Goal: Task Accomplishment & Management: Use online tool/utility

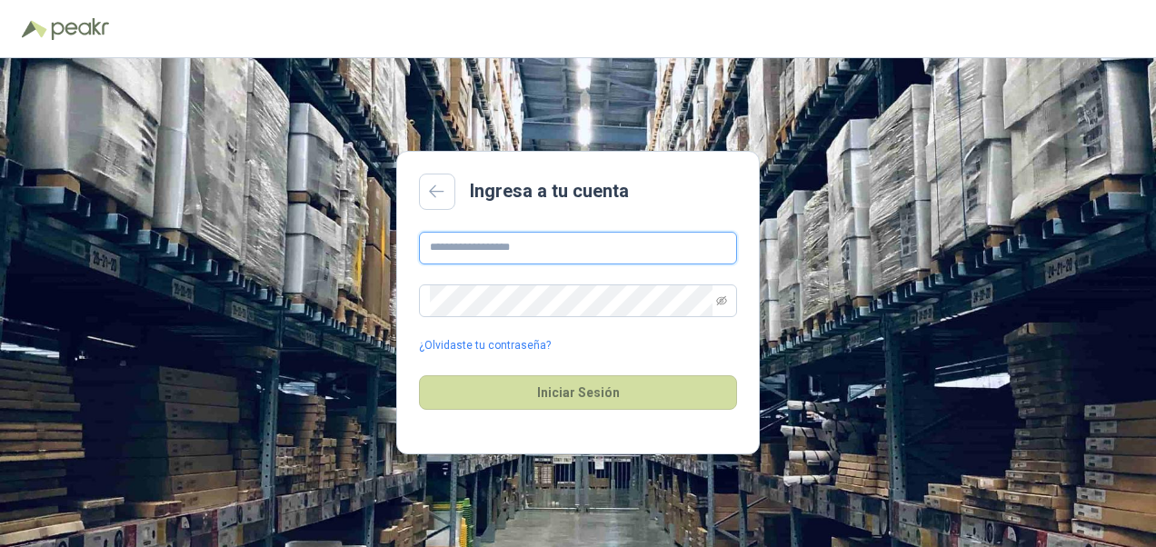
click at [556, 249] on input "text" at bounding box center [578, 248] width 318 height 33
click at [471, 249] on input "**********" at bounding box center [578, 248] width 318 height 33
type input "**********"
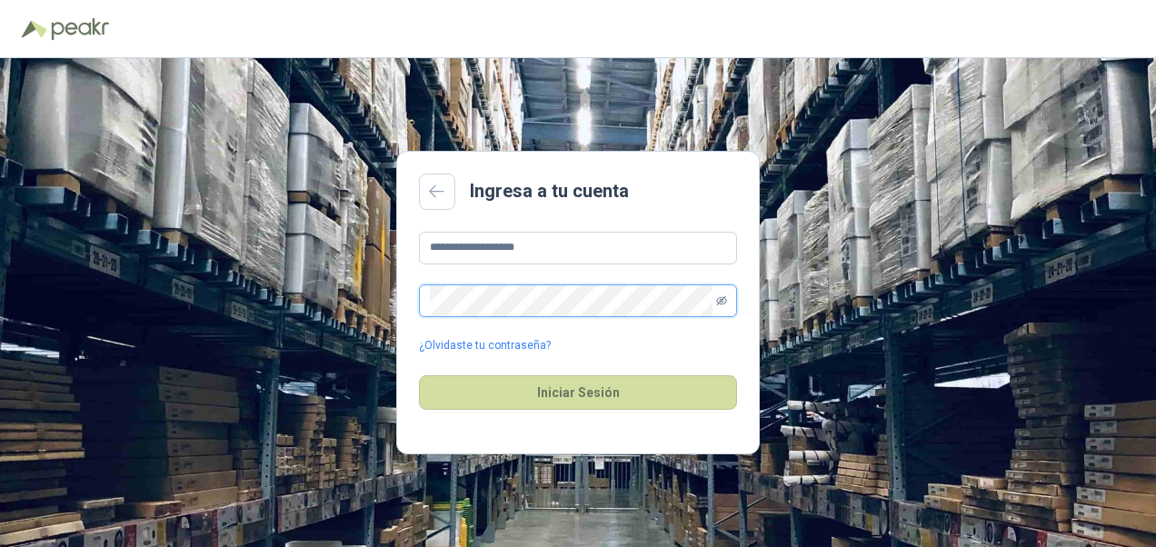
click at [720, 305] on icon "eye-invisible" at bounding box center [721, 300] width 11 height 11
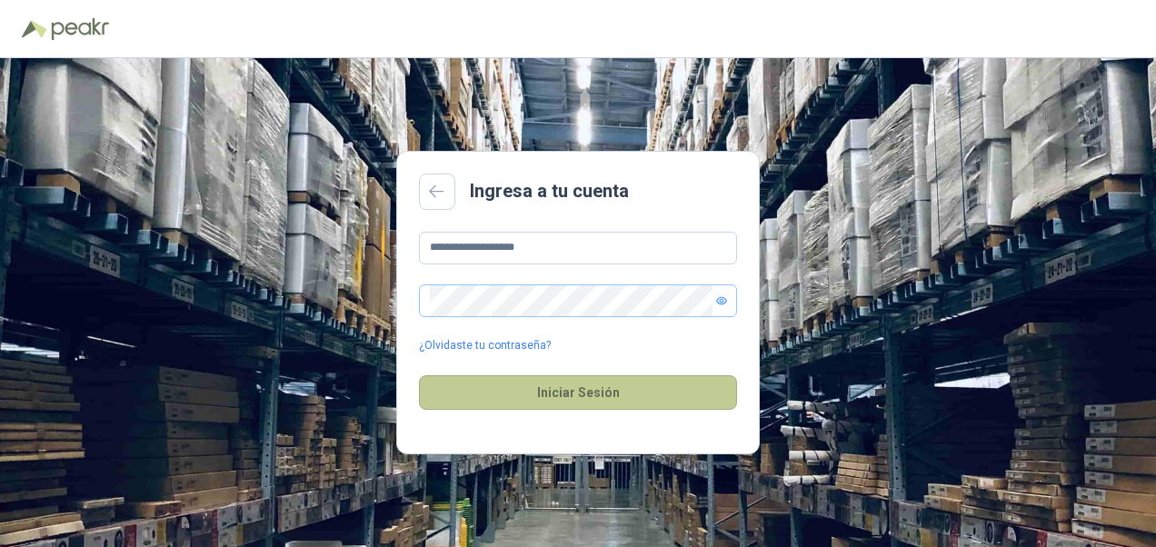
click at [590, 400] on button "Iniciar Sesión" at bounding box center [578, 392] width 318 height 35
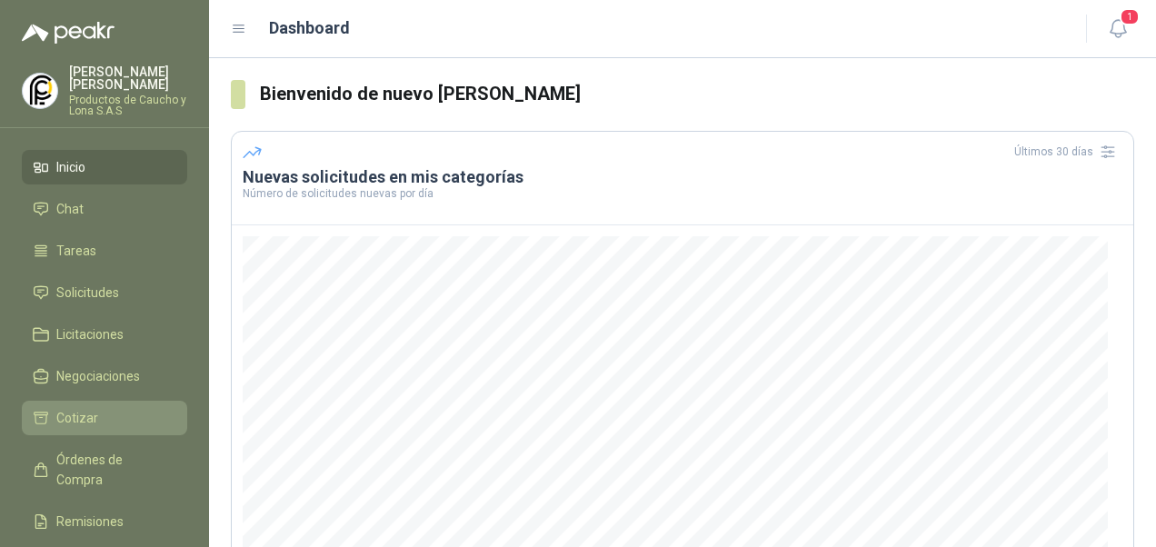
click at [60, 408] on span "Cotizar" at bounding box center [77, 418] width 42 height 20
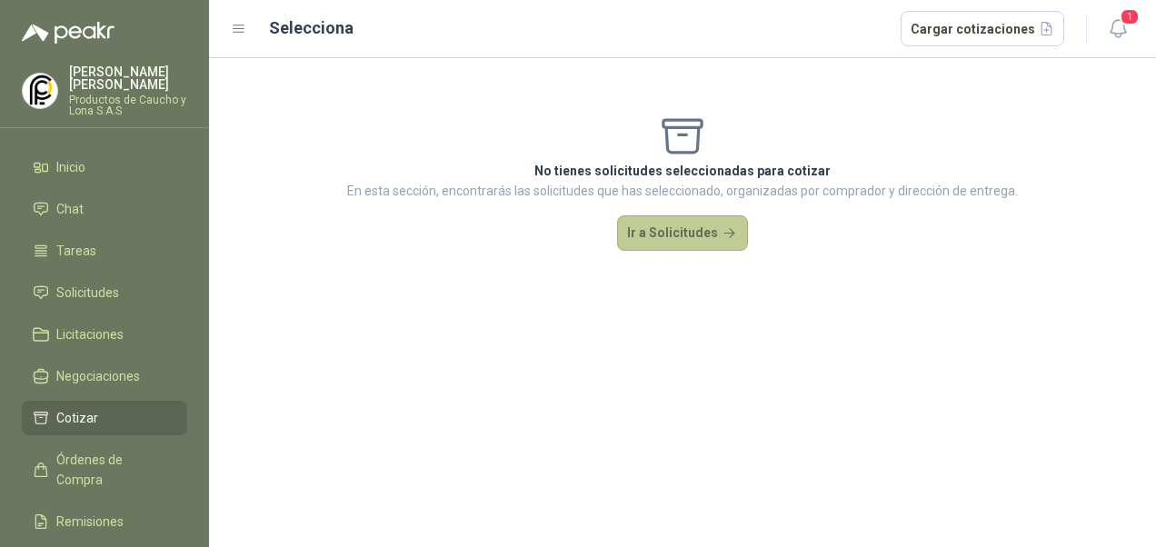
click at [653, 228] on button "Ir a Solicitudes" at bounding box center [682, 233] width 131 height 36
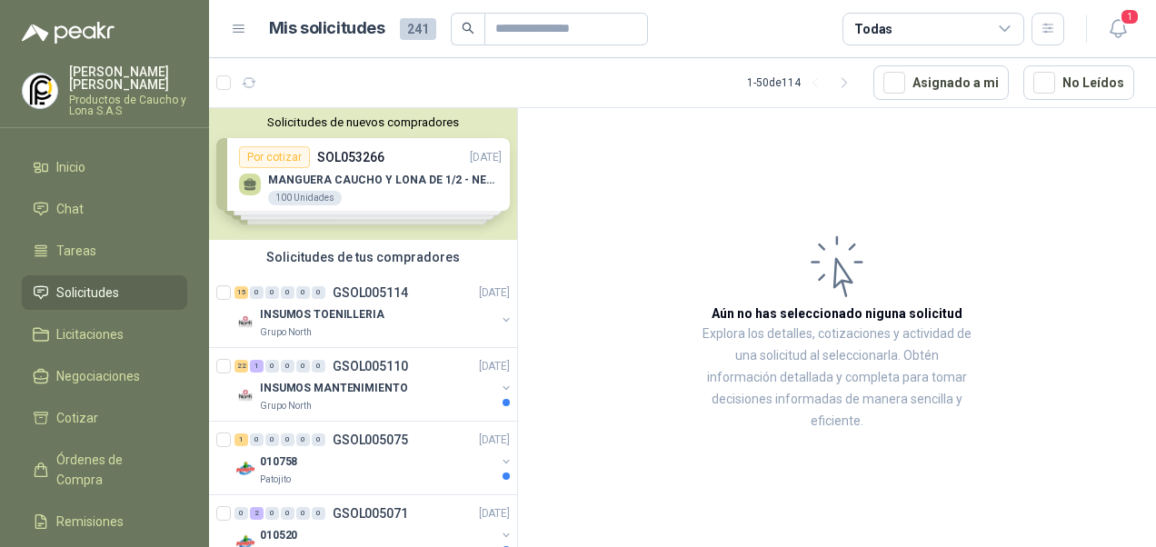
click at [358, 188] on div "Solicitudes de nuevos compradores Por cotizar SOL053266 [DATE] MANGUERA CAUCHO …" at bounding box center [363, 174] width 308 height 132
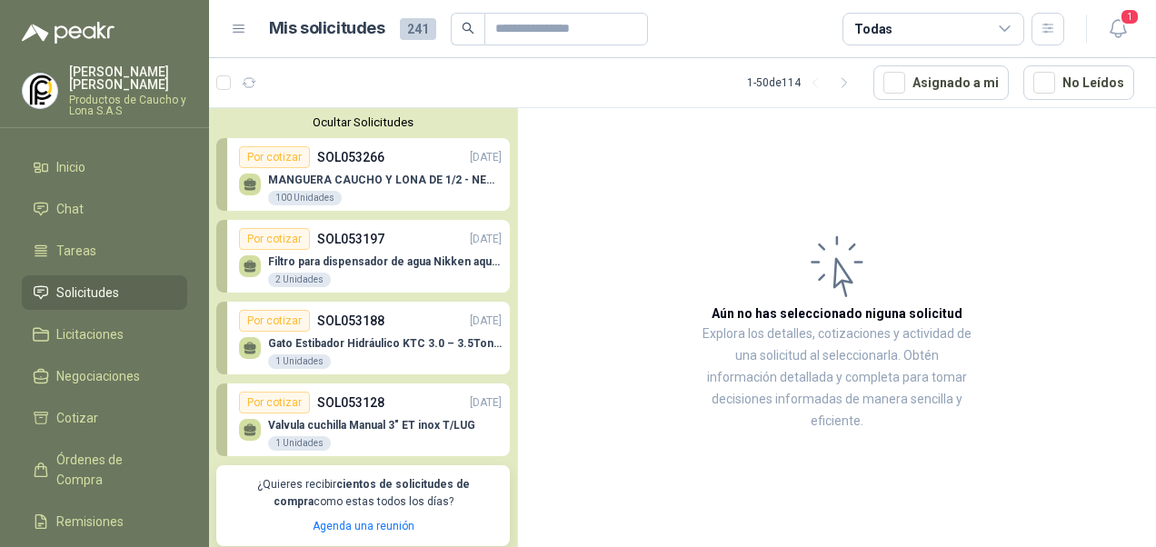
click at [358, 188] on div "MANGUERA CAUCHO Y LONA DE 1/2 - NEGRA 100 Unidades" at bounding box center [385, 190] width 234 height 33
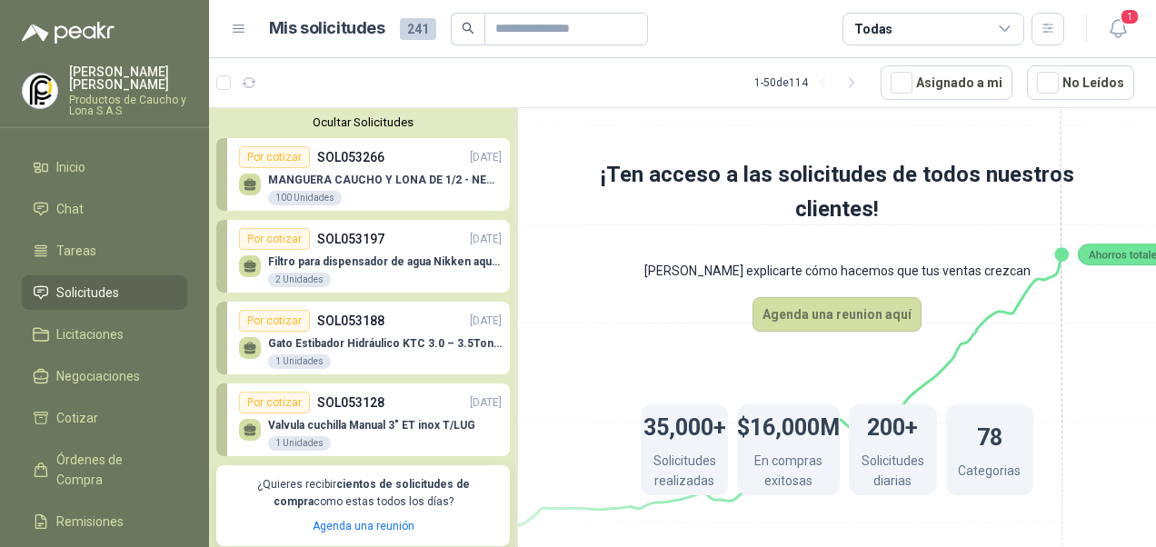
click at [353, 163] on p "SOL053266" at bounding box center [350, 157] width 67 height 20
click at [287, 160] on div "Por cotizar" at bounding box center [274, 157] width 71 height 22
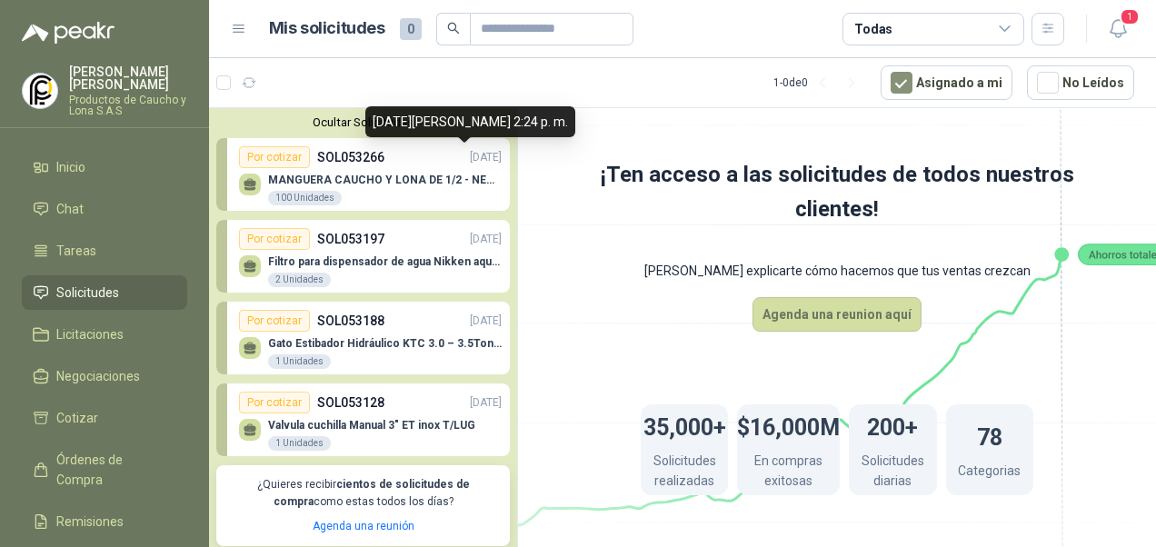
click at [470, 158] on p "[DATE]" at bounding box center [486, 157] width 32 height 17
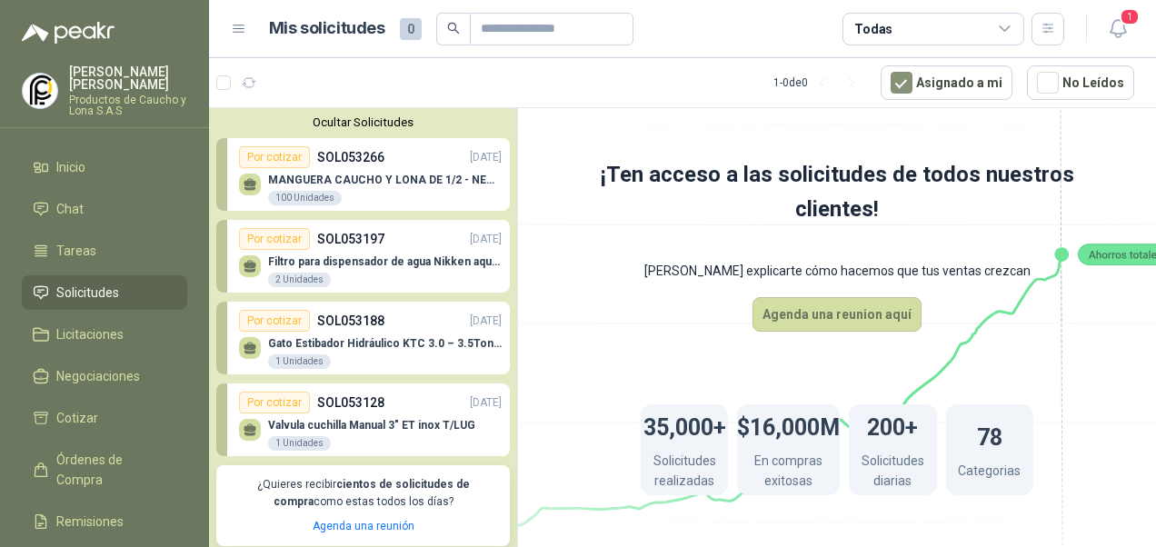
click at [431, 176] on p "MANGUERA CAUCHO Y LONA DE 1/2 - NEGRA" at bounding box center [385, 180] width 234 height 13
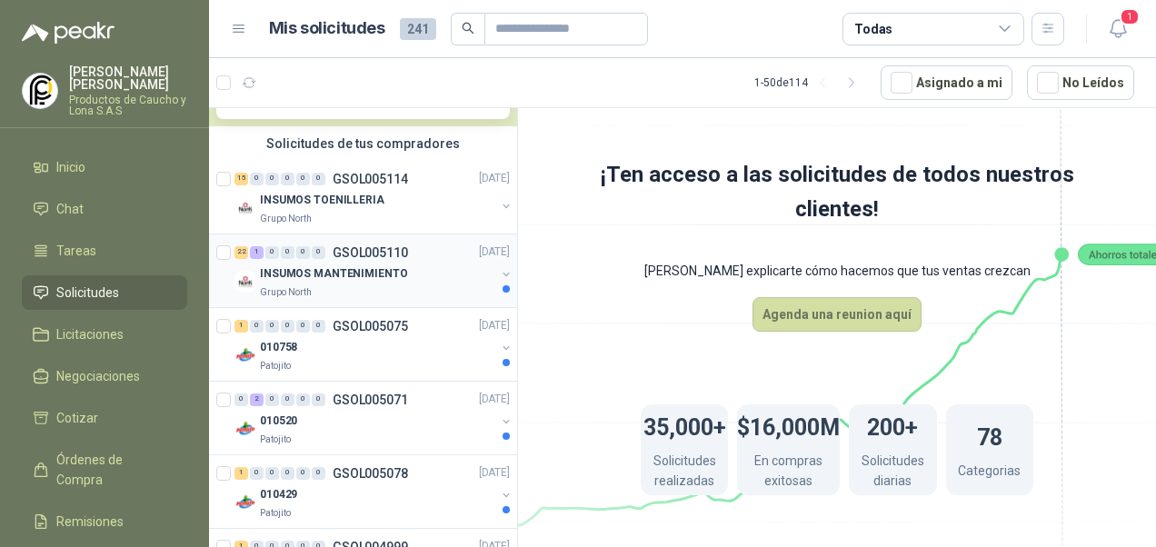
scroll to position [455, 0]
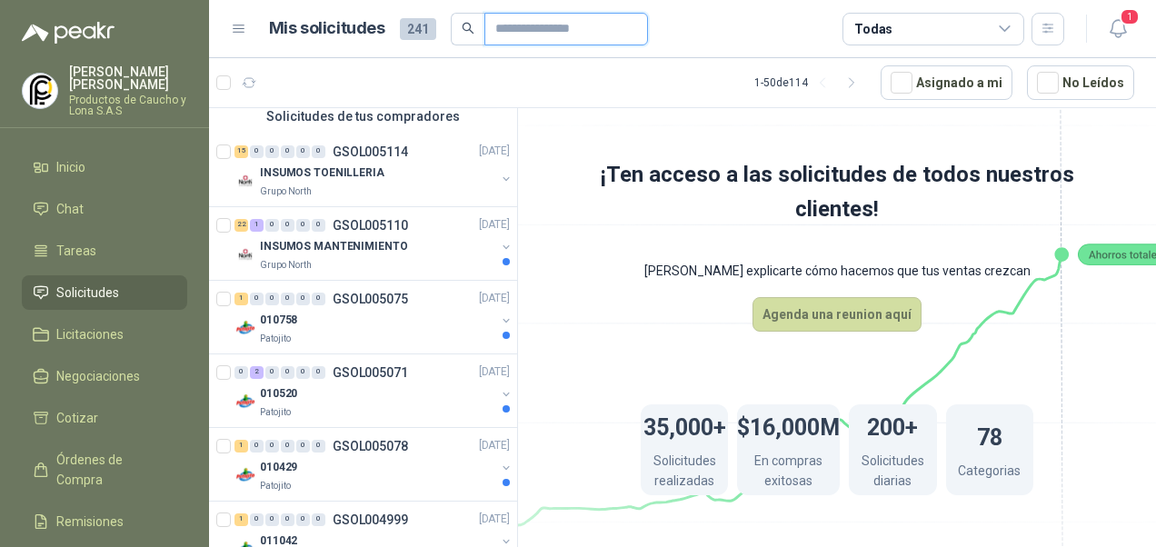
click at [518, 24] on input "text" at bounding box center [558, 29] width 127 height 31
paste input "*********"
type input "*********"
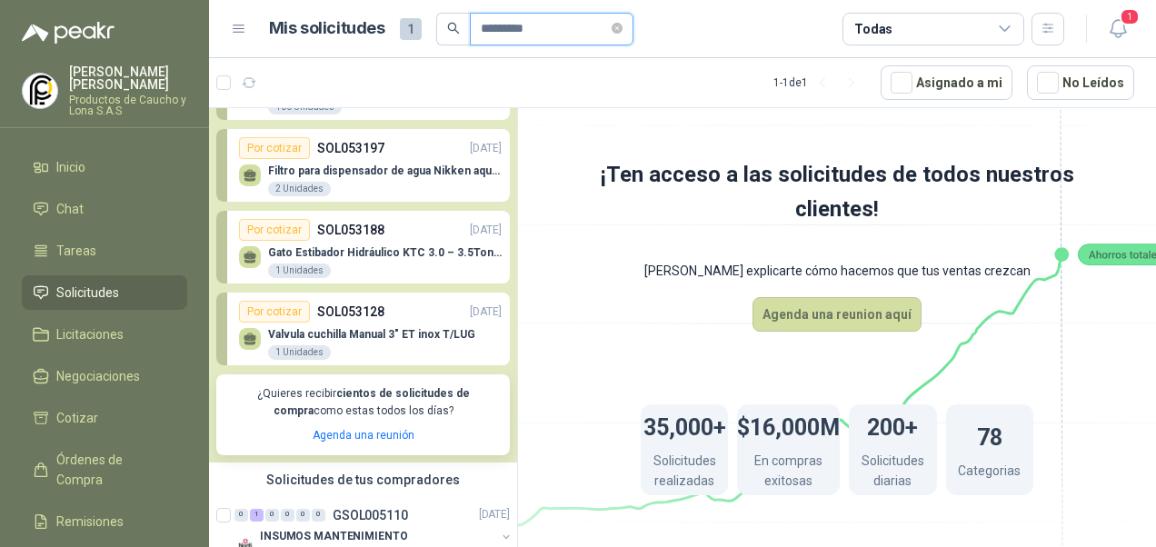
scroll to position [134, 0]
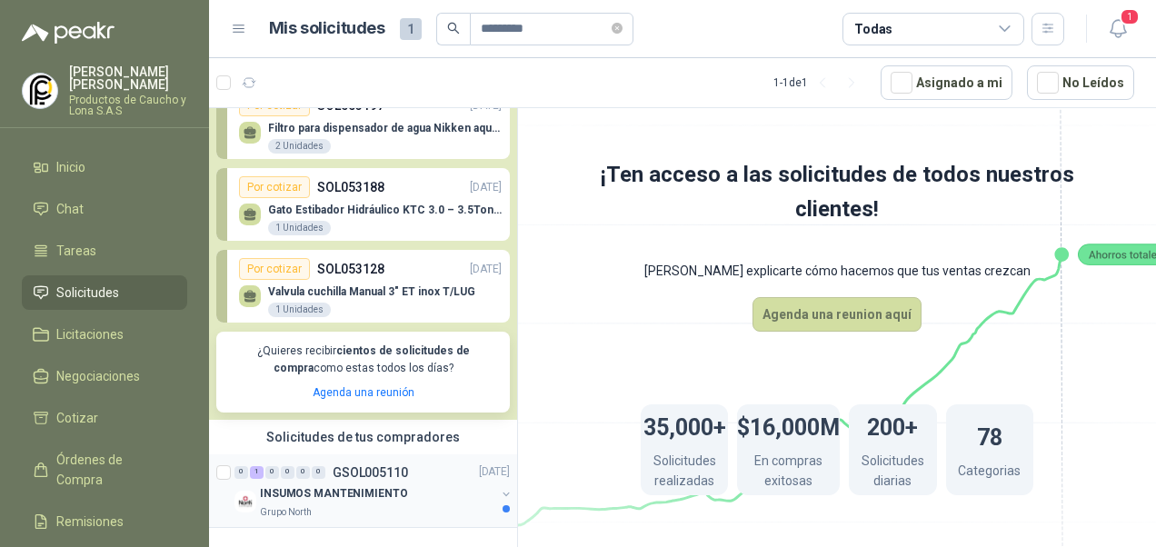
click at [447, 507] on div "Grupo North" at bounding box center [377, 512] width 235 height 15
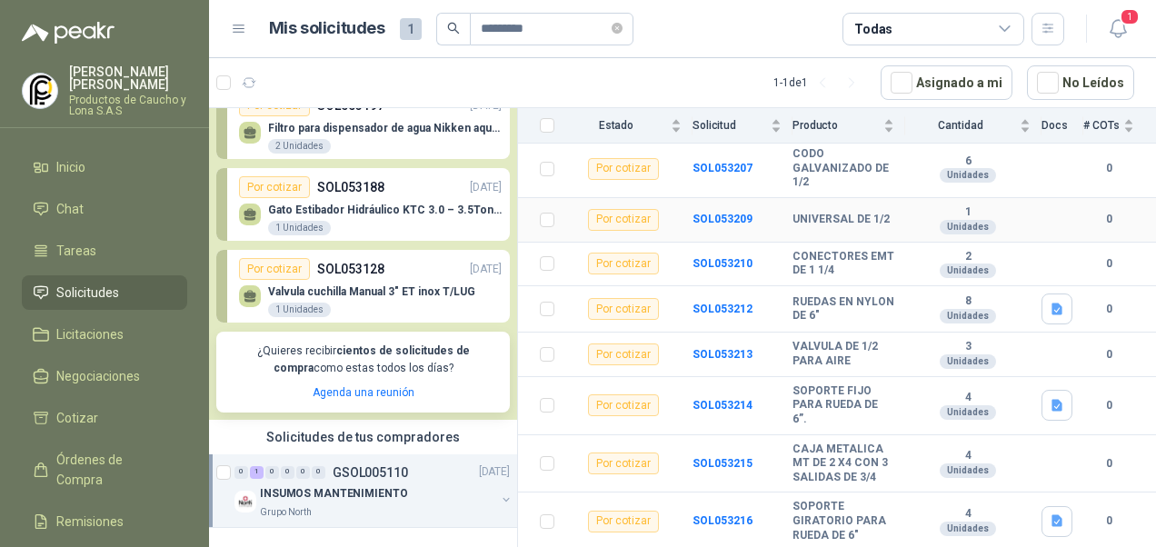
scroll to position [546, 0]
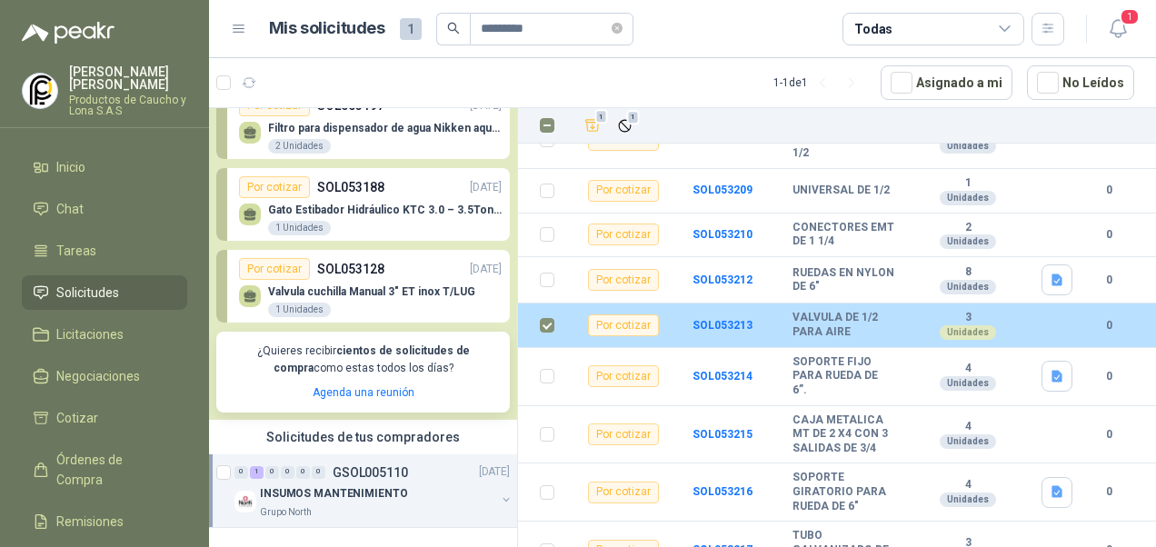
click at [624, 315] on div "Por cotizar" at bounding box center [623, 326] width 71 height 22
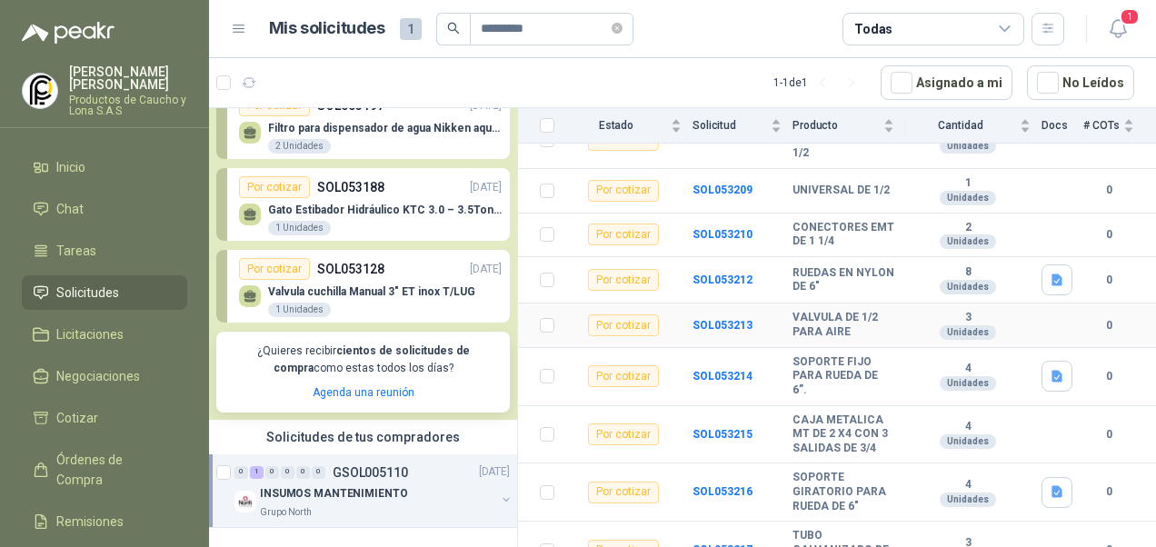
click at [678, 309] on td "Por cotizar" at bounding box center [629, 326] width 127 height 45
click at [712, 319] on b "SOL053213" at bounding box center [723, 325] width 60 height 13
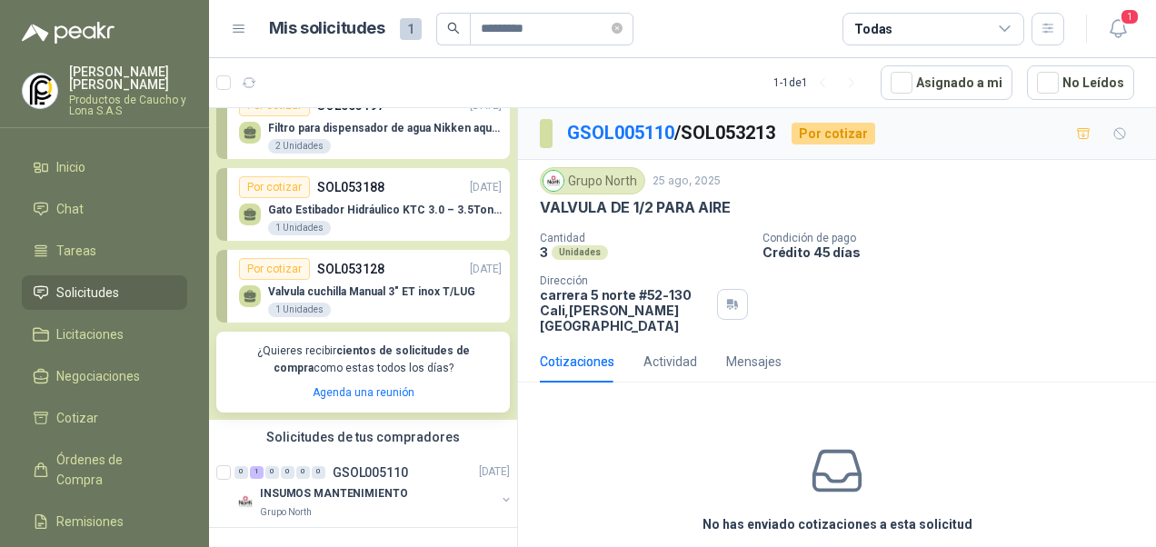
scroll to position [59, 0]
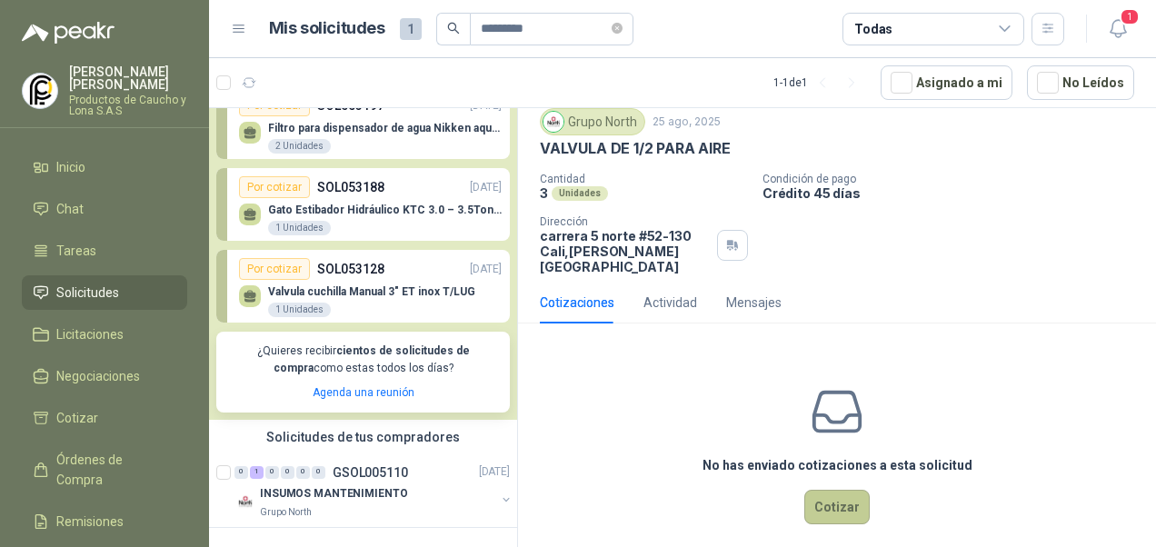
click at [831, 491] on button "Cotizar" at bounding box center [837, 507] width 65 height 35
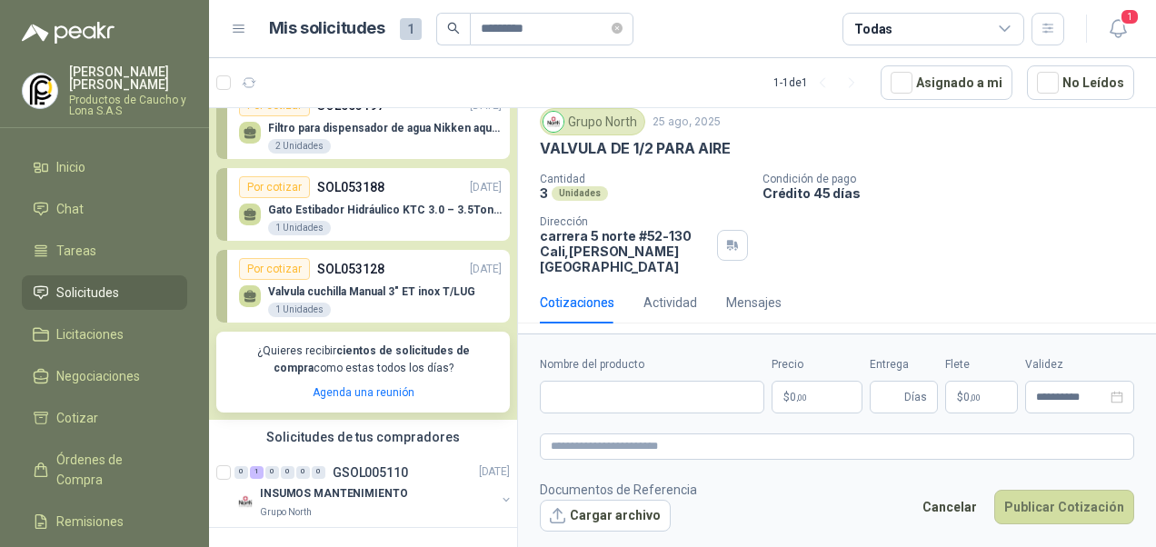
scroll to position [46, 0]
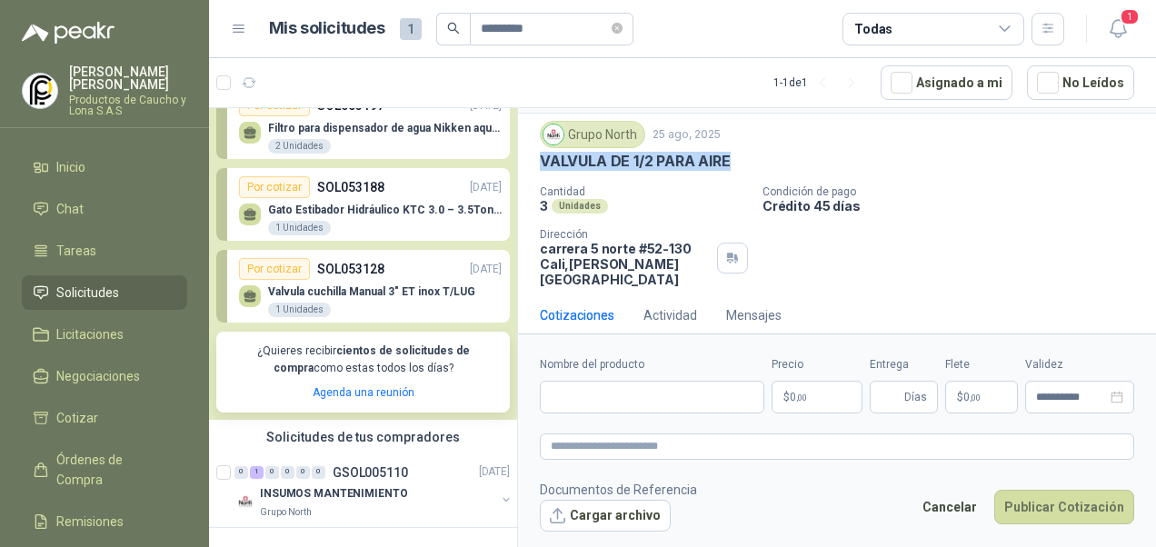
drag, startPoint x: 544, startPoint y: 155, endPoint x: 738, endPoint y: 163, distance: 194.7
click at [738, 163] on div "VALVULA DE 1/2 PARA AIRE" at bounding box center [837, 161] width 595 height 19
drag, startPoint x: 738, startPoint y: 163, endPoint x: 725, endPoint y: 157, distance: 14.7
copy p "VALVULA DE 1/2 PARA AIRE"
click at [576, 405] on input "Nombre del producto" at bounding box center [652, 397] width 225 height 33
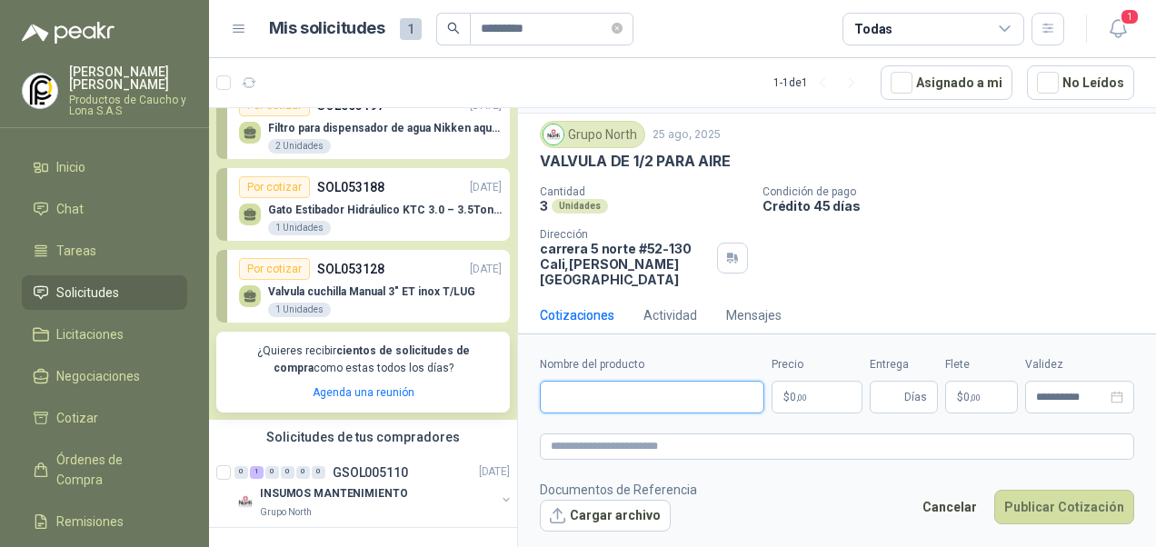
paste input "**********"
type input "**********"
click at [836, 393] on p "$ 0 ,00" at bounding box center [817, 397] width 91 height 33
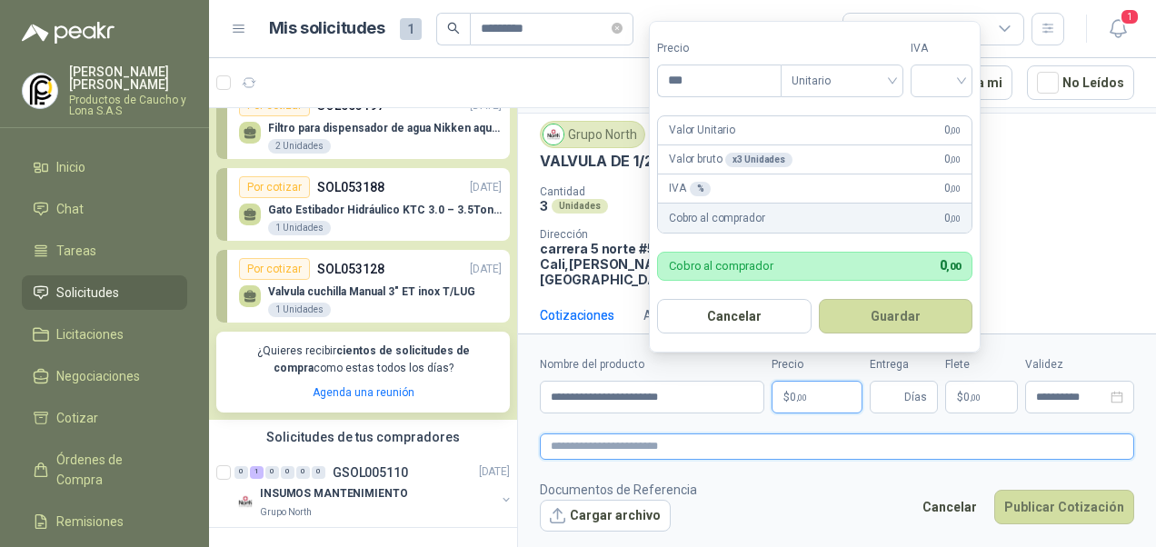
click at [865, 451] on textarea at bounding box center [837, 446] width 595 height 25
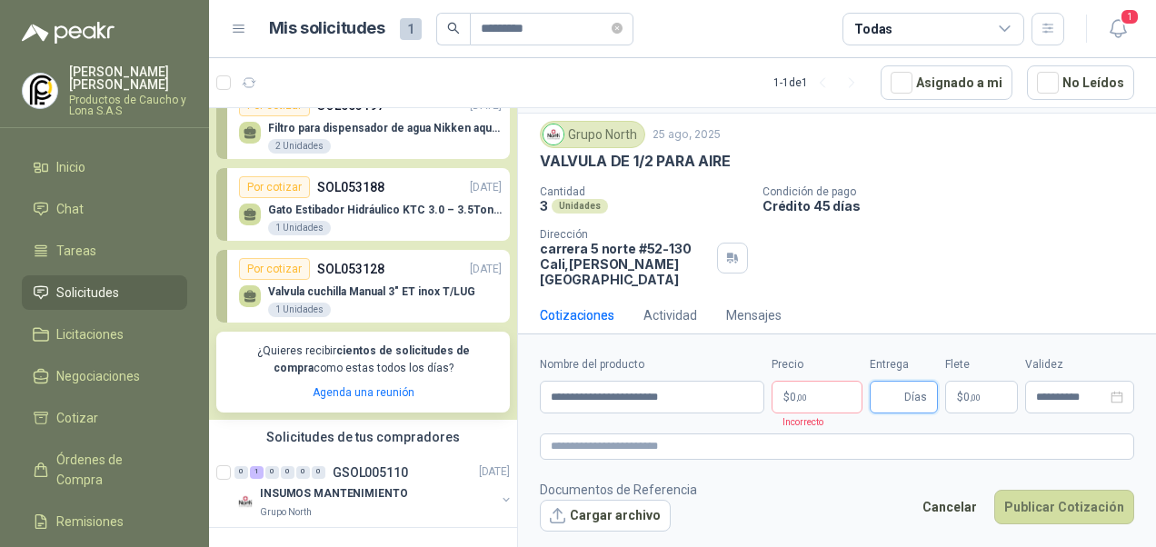
click at [889, 394] on input "Entrega" at bounding box center [891, 397] width 20 height 31
type input "*"
click at [833, 395] on p "$ 0 ,00" at bounding box center [817, 397] width 91 height 33
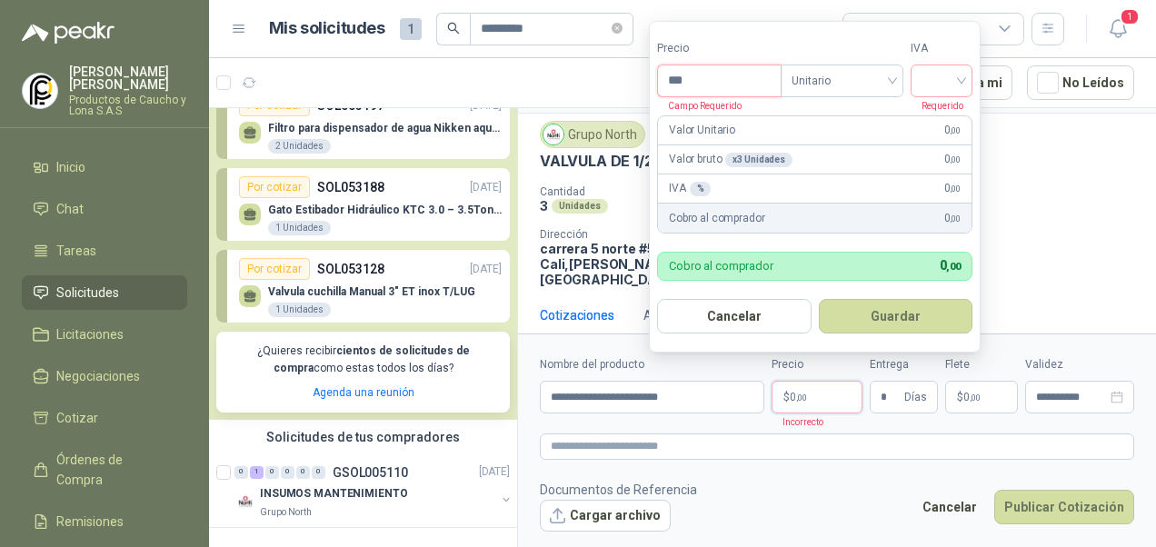
click at [723, 85] on input "***" at bounding box center [719, 80] width 123 height 31
click at [826, 392] on p "$ 0 ,00" at bounding box center [817, 397] width 91 height 33
click at [824, 389] on p "$ 0 ,00" at bounding box center [817, 397] width 91 height 33
click at [725, 82] on input "***" at bounding box center [719, 80] width 123 height 31
click at [967, 75] on div at bounding box center [942, 81] width 62 height 33
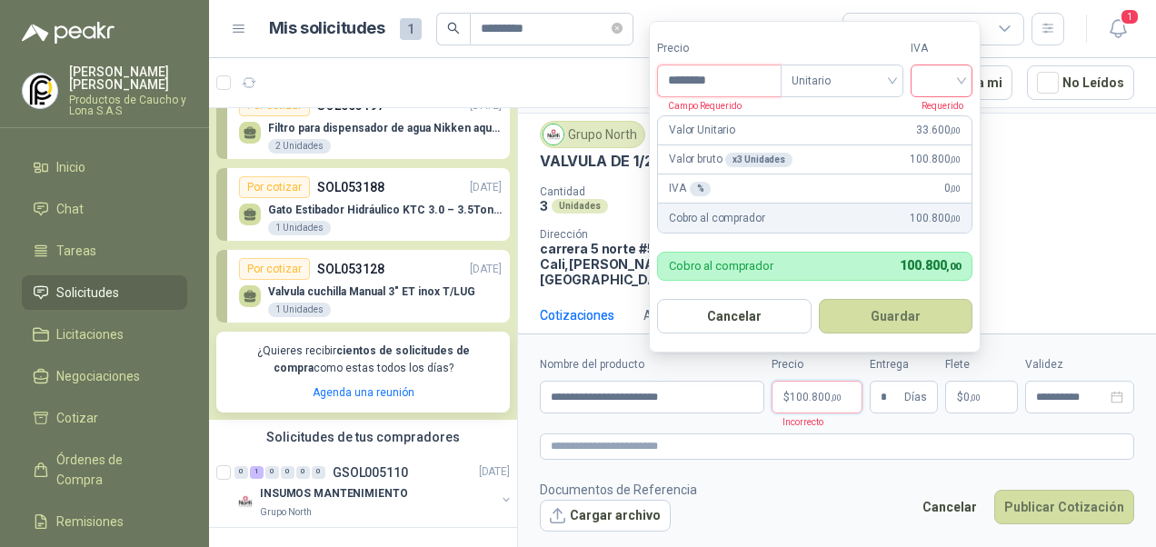
type input "********"
click at [957, 118] on div "19%" at bounding box center [946, 120] width 34 height 20
click at [897, 310] on button "Guardar" at bounding box center [899, 316] width 156 height 35
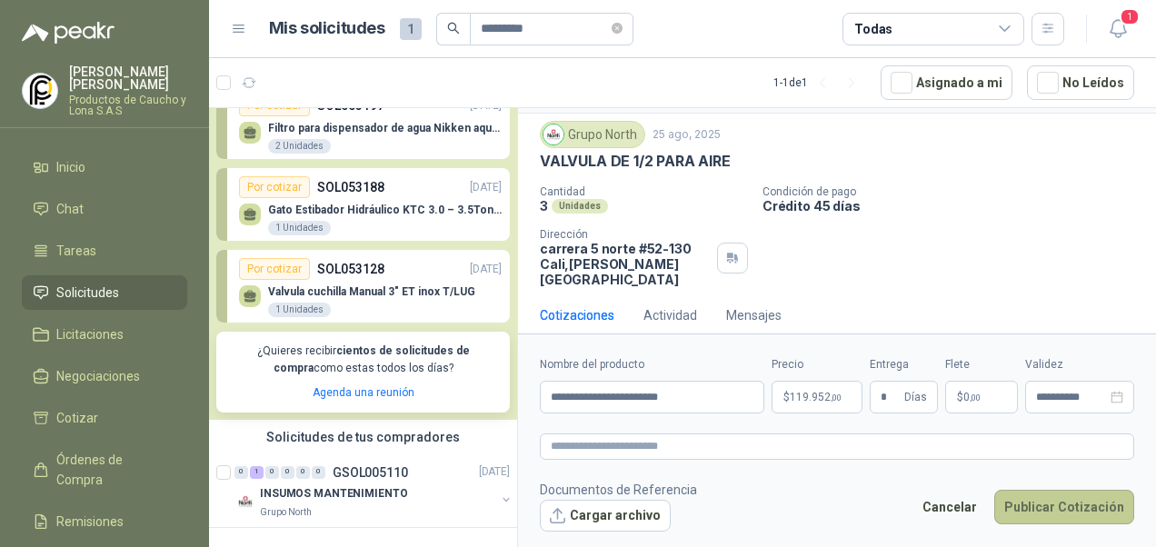
click at [1075, 501] on button "Publicar Cotización" at bounding box center [1065, 507] width 140 height 35
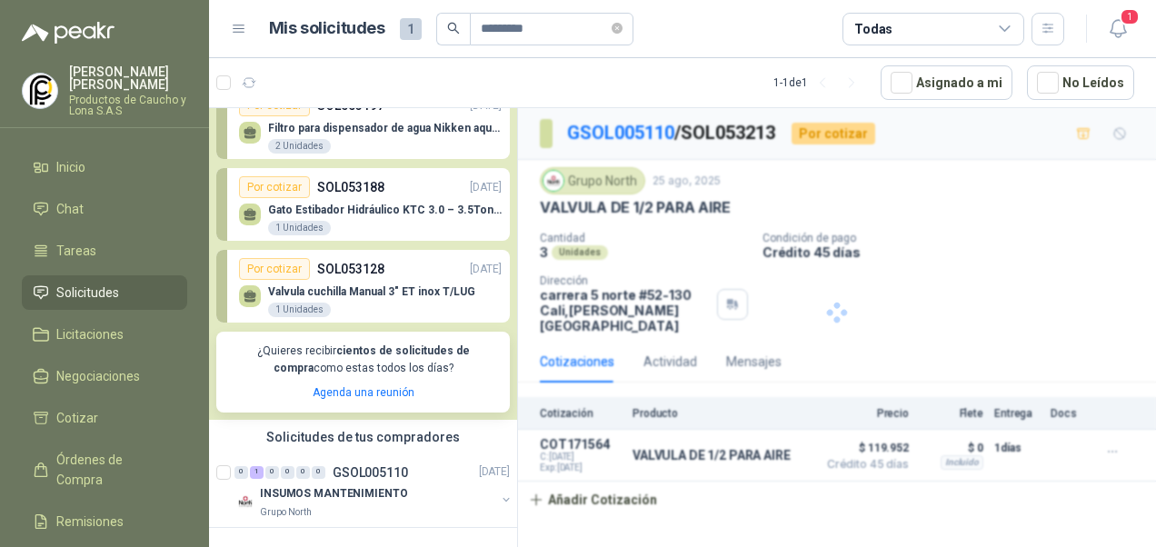
scroll to position [0, 0]
click at [375, 500] on p "INSUMOS MANTENIMIENTO" at bounding box center [333, 493] width 147 height 17
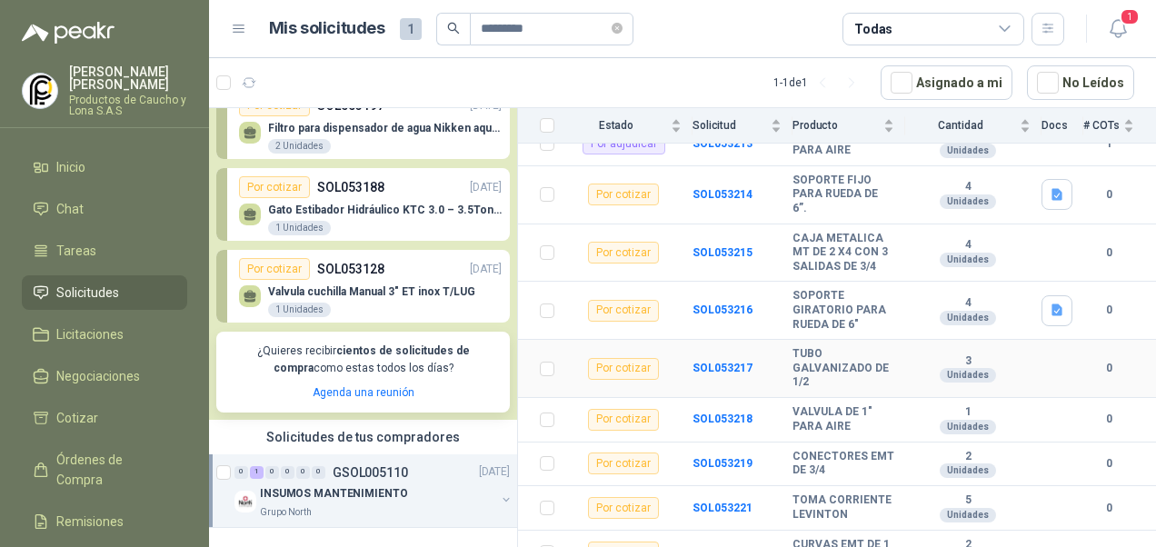
scroll to position [818, 0]
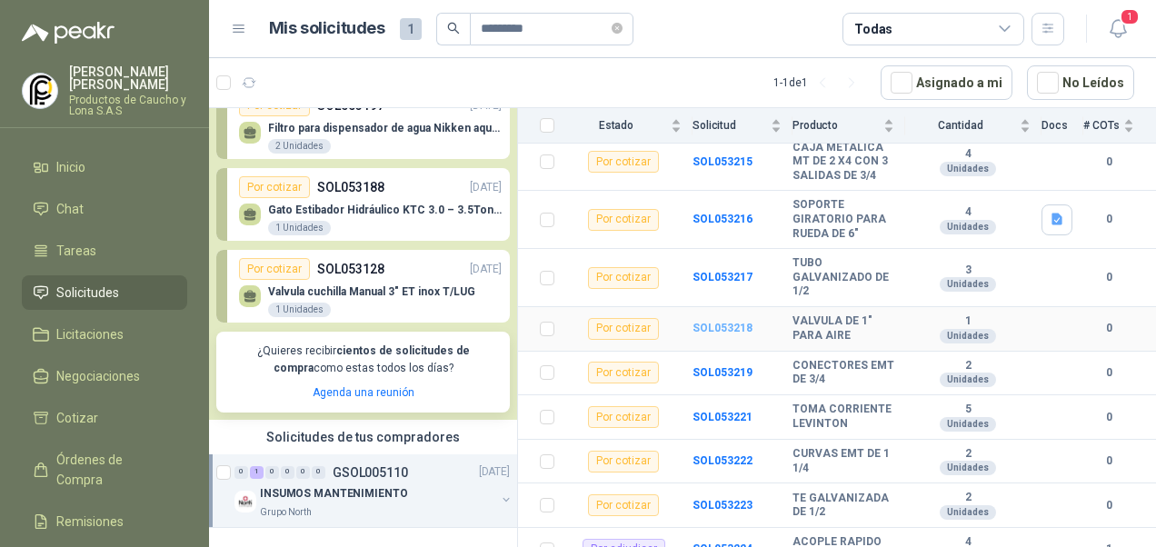
click at [716, 326] on b "SOL053218" at bounding box center [723, 328] width 60 height 13
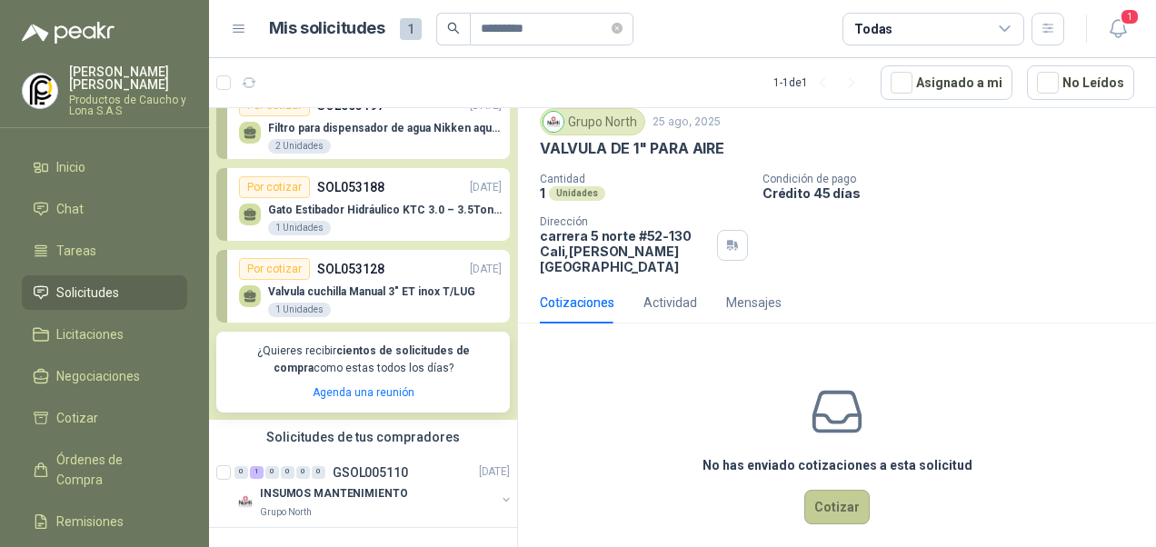
click at [836, 494] on button "Cotizar" at bounding box center [837, 507] width 65 height 35
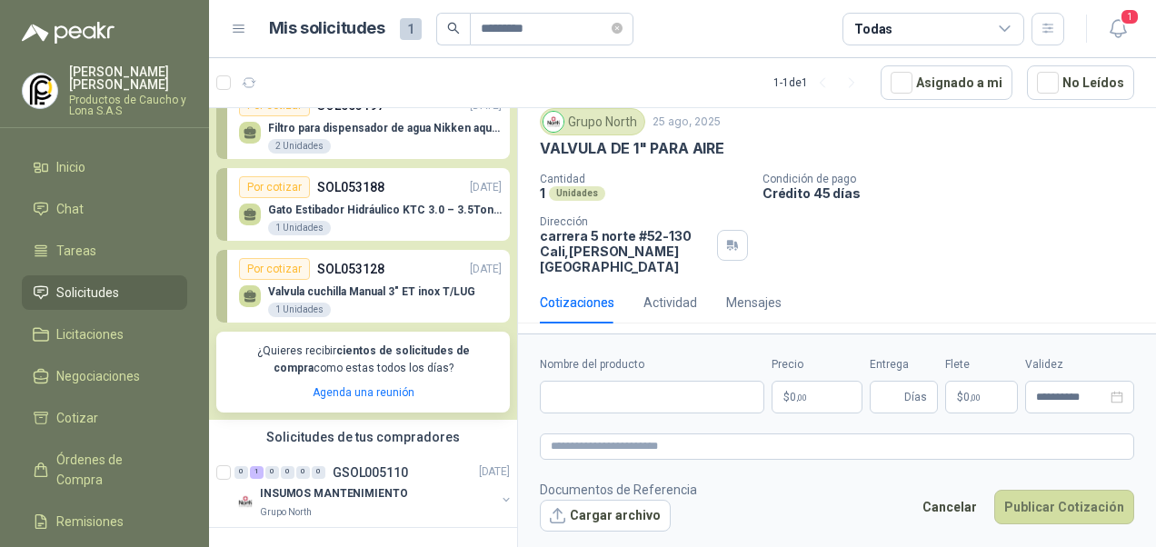
scroll to position [46, 0]
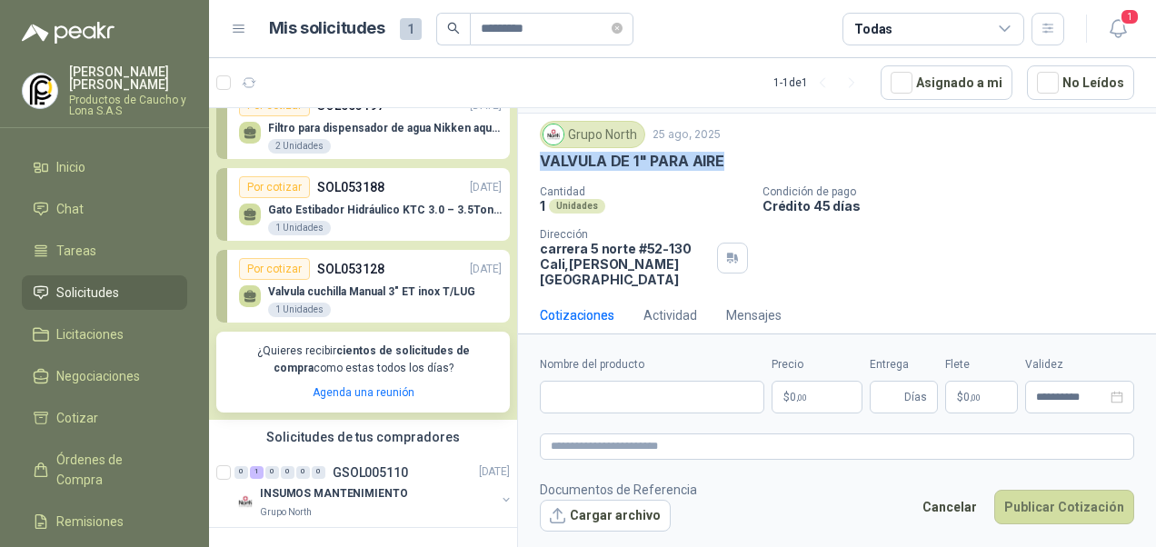
drag, startPoint x: 538, startPoint y: 155, endPoint x: 738, endPoint y: 160, distance: 200.1
click at [738, 160] on div "Grupo North [DATE] VALVULA DE 1" PARA AIRE Cantidad 1 Unidades Condición de pag…" at bounding box center [837, 204] width 638 height 181
drag, startPoint x: 738, startPoint y: 160, endPoint x: 700, endPoint y: 159, distance: 38.2
copy p "VALVULA DE 1" PARA AIRE"
click at [594, 401] on input "Nombre del producto" at bounding box center [652, 397] width 225 height 33
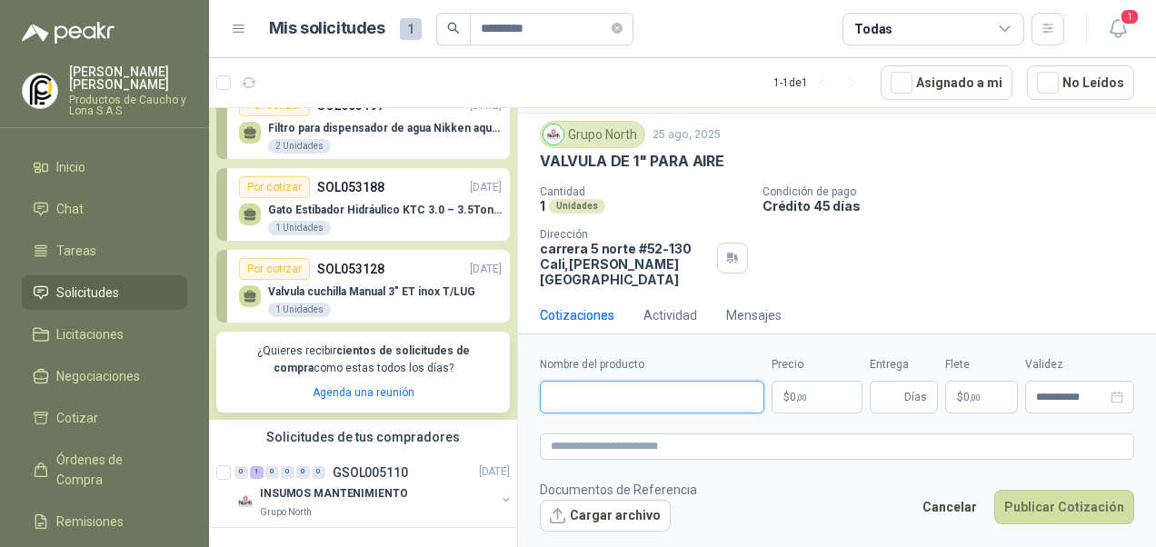
paste input "**********"
type input "**********"
click at [832, 401] on p "$ 0 ,00" at bounding box center [817, 397] width 91 height 33
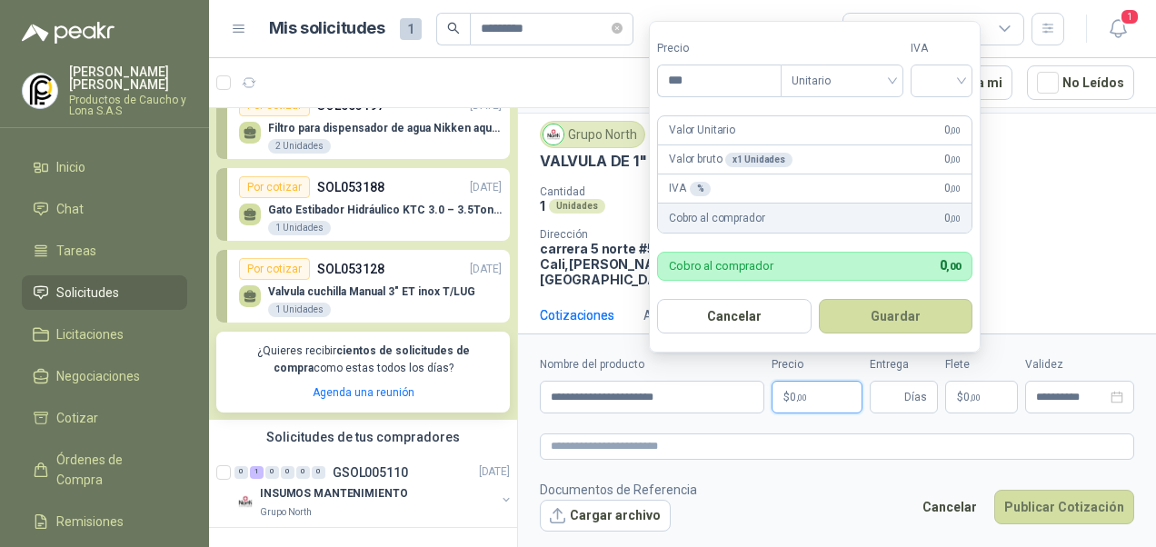
click at [823, 391] on p "$ 0 ,00" at bounding box center [817, 397] width 91 height 33
click at [822, 389] on p "$ 0 ,00" at bounding box center [817, 397] width 91 height 33
drag, startPoint x: 698, startPoint y: 88, endPoint x: 695, endPoint y: 78, distance: 10.6
click at [698, 86] on input "***" at bounding box center [719, 80] width 123 height 31
type input "********"
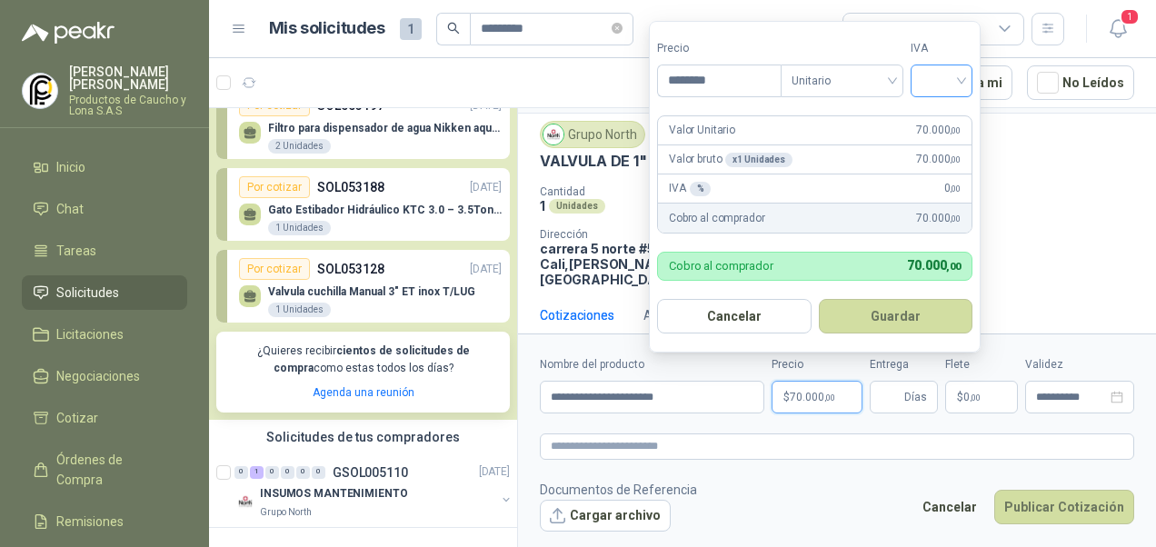
click at [962, 77] on input "search" at bounding box center [942, 78] width 40 height 27
click at [953, 116] on div "19%" at bounding box center [946, 120] width 34 height 20
click at [903, 396] on span "Días" at bounding box center [904, 397] width 68 height 33
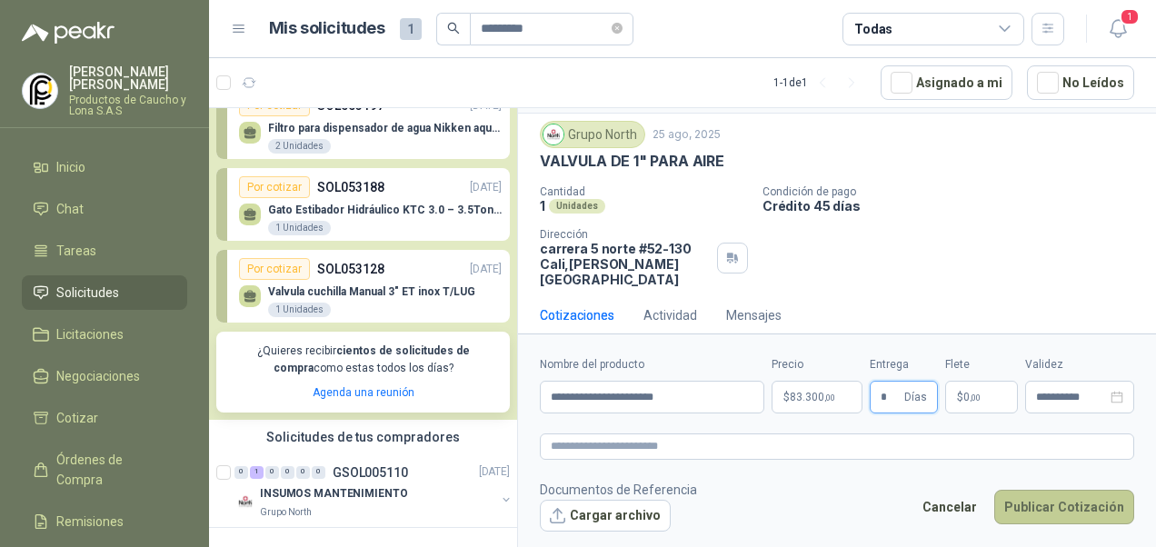
type input "*"
click at [1075, 497] on button "Publicar Cotización" at bounding box center [1065, 507] width 140 height 35
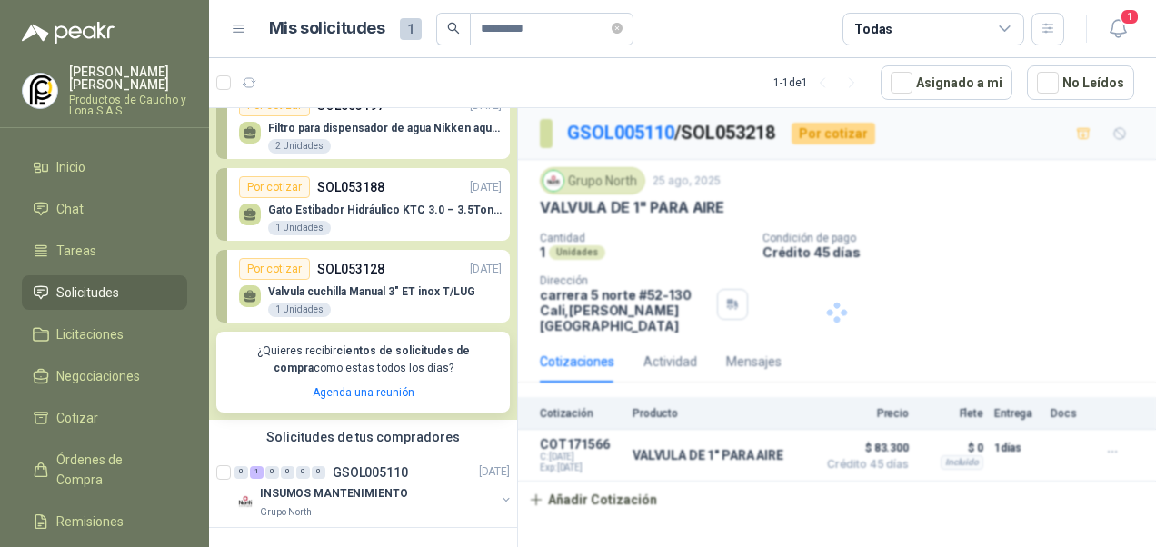
scroll to position [0, 0]
click at [567, 25] on input "*********" at bounding box center [544, 29] width 127 height 31
click at [452, 24] on icon "search" at bounding box center [453, 28] width 13 height 13
click at [623, 22] on span at bounding box center [617, 28] width 11 height 17
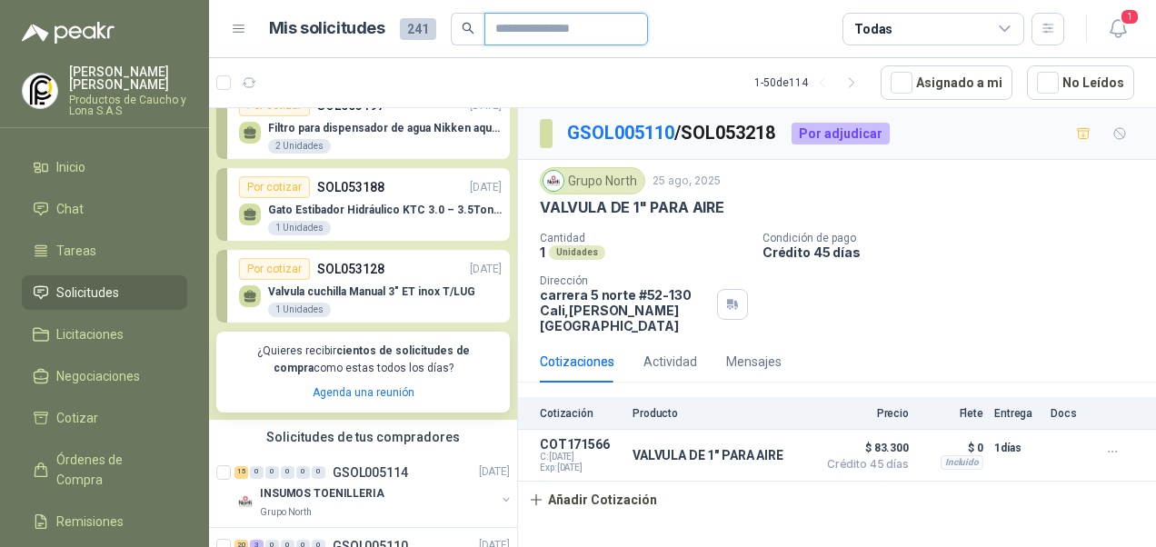
paste input "*********"
type input "*********"
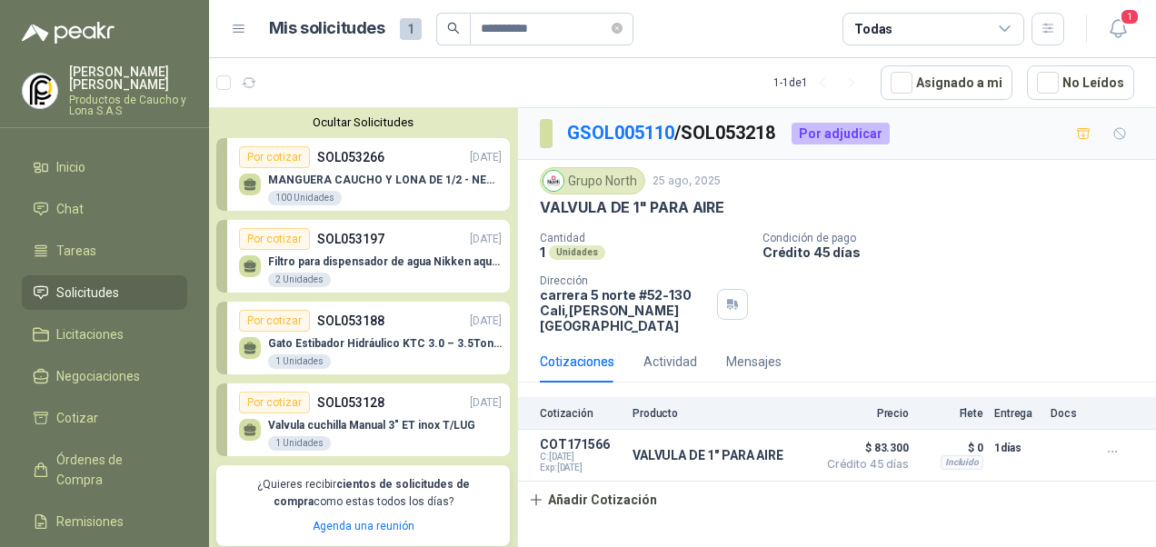
click at [281, 153] on div "Por cotizar" at bounding box center [274, 157] width 71 height 22
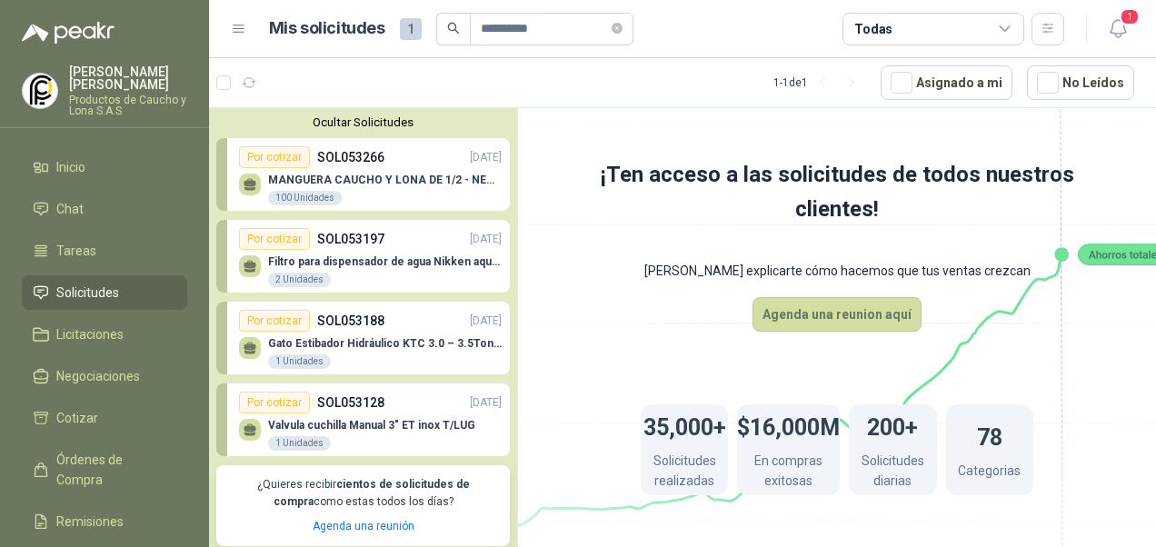
click at [275, 155] on div "Por cotizar" at bounding box center [274, 157] width 71 height 22
click at [302, 189] on div "MANGUERA CAUCHO Y LONA DE 1/2 - NEGRA 100 Unidades" at bounding box center [385, 190] width 234 height 33
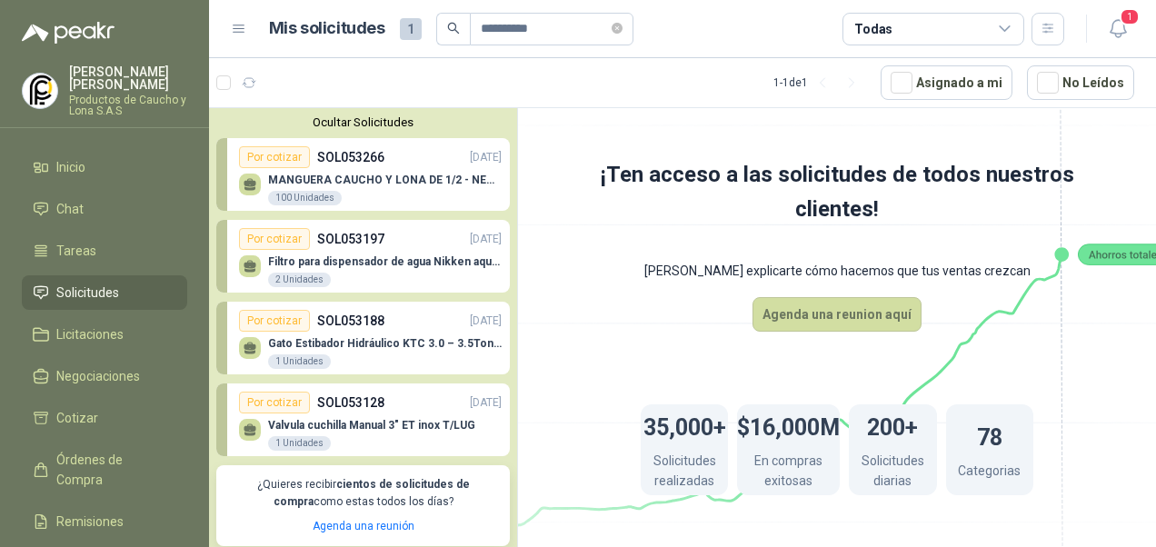
click at [317, 171] on div "MANGUERA CAUCHO Y LONA DE 1/2 - NEGRA 100 Unidades" at bounding box center [370, 187] width 263 height 38
click at [245, 179] on icon at bounding box center [250, 184] width 15 height 15
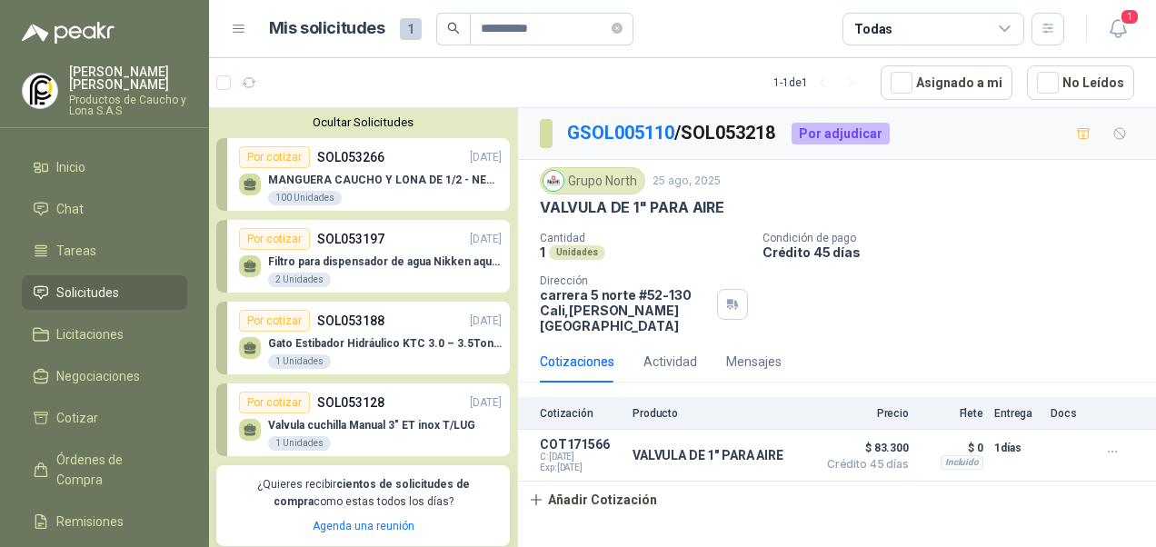
scroll to position [134, 0]
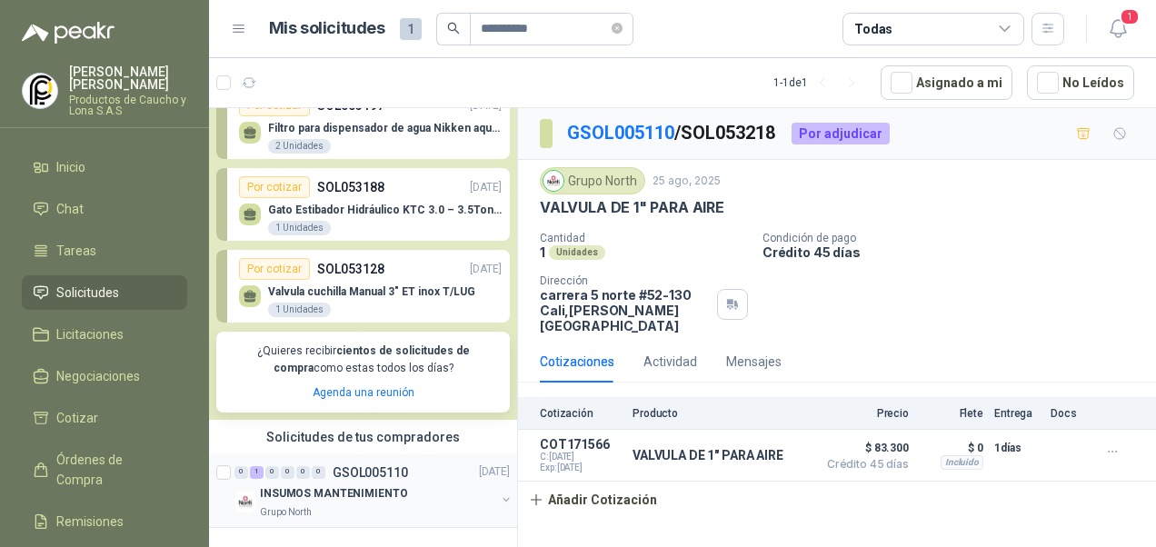
click at [418, 484] on div "INSUMOS MANTENIMIENTO" at bounding box center [377, 495] width 235 height 22
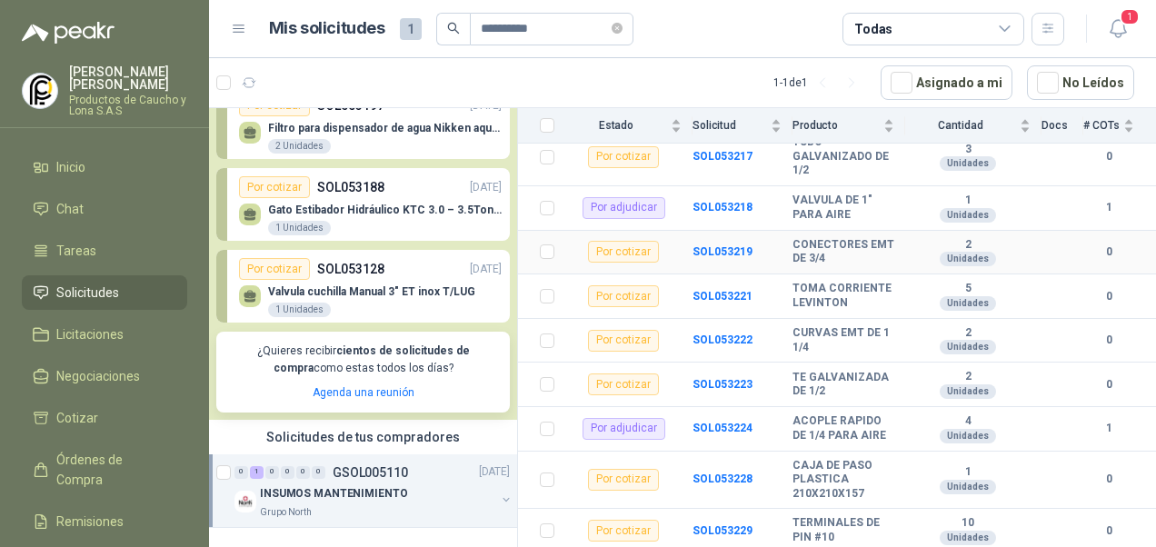
scroll to position [975, 0]
click at [733, 422] on b "SOL053224" at bounding box center [723, 428] width 60 height 13
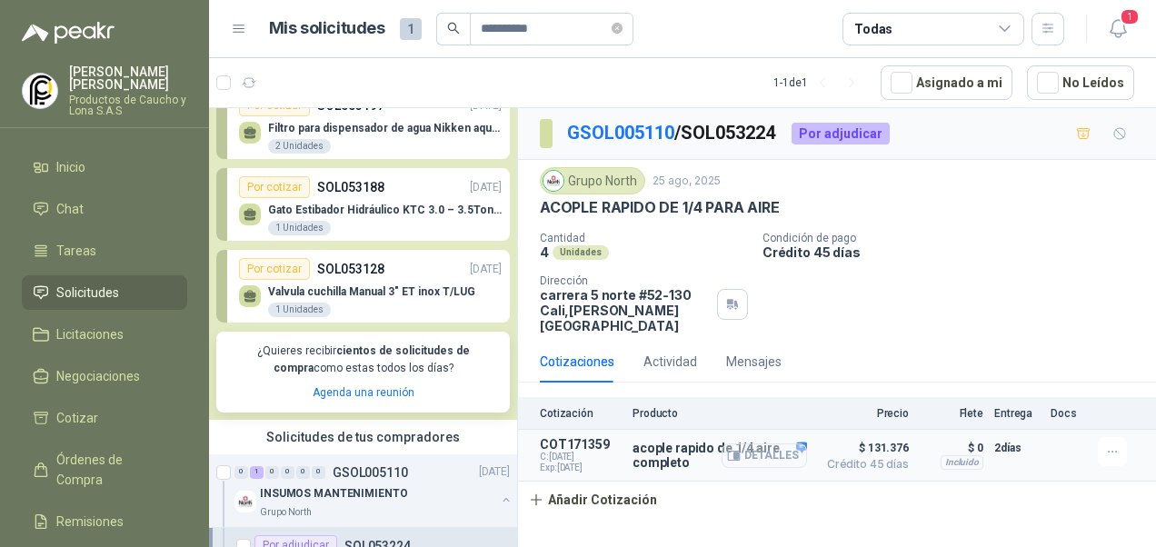
click at [795, 444] on button "Detalles" at bounding box center [764, 456] width 85 height 25
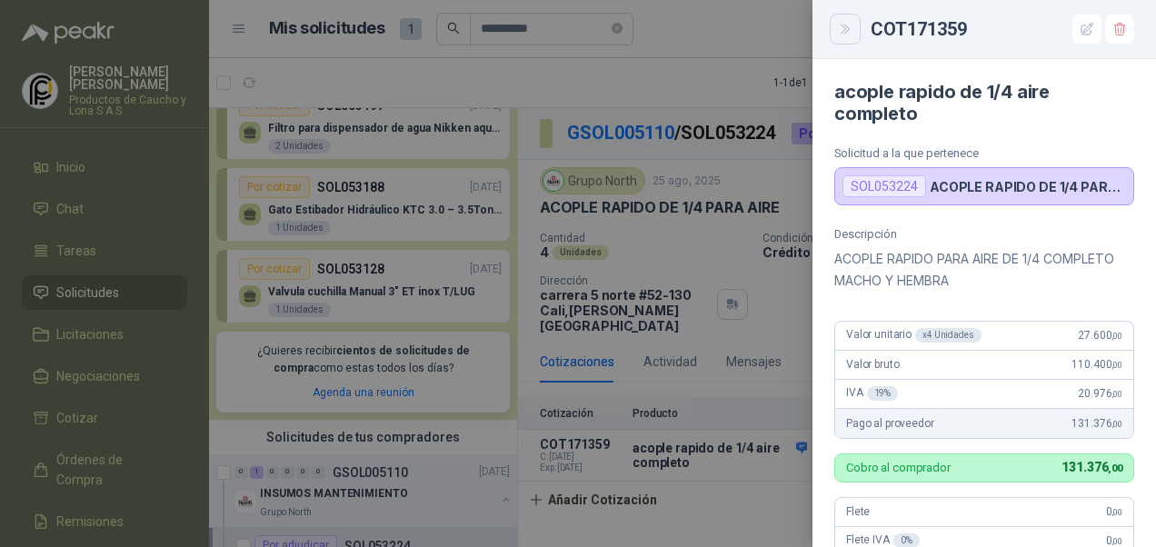
click at [846, 25] on icon "Close" at bounding box center [845, 29] width 8 height 9
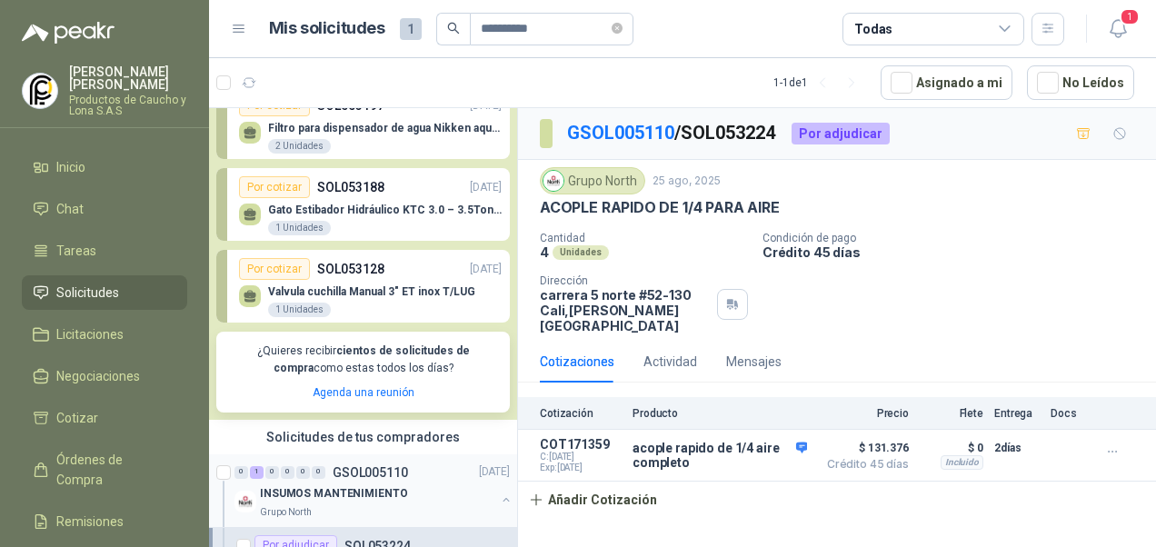
click at [475, 494] on div "INSUMOS MANTENIMIENTO" at bounding box center [377, 495] width 235 height 22
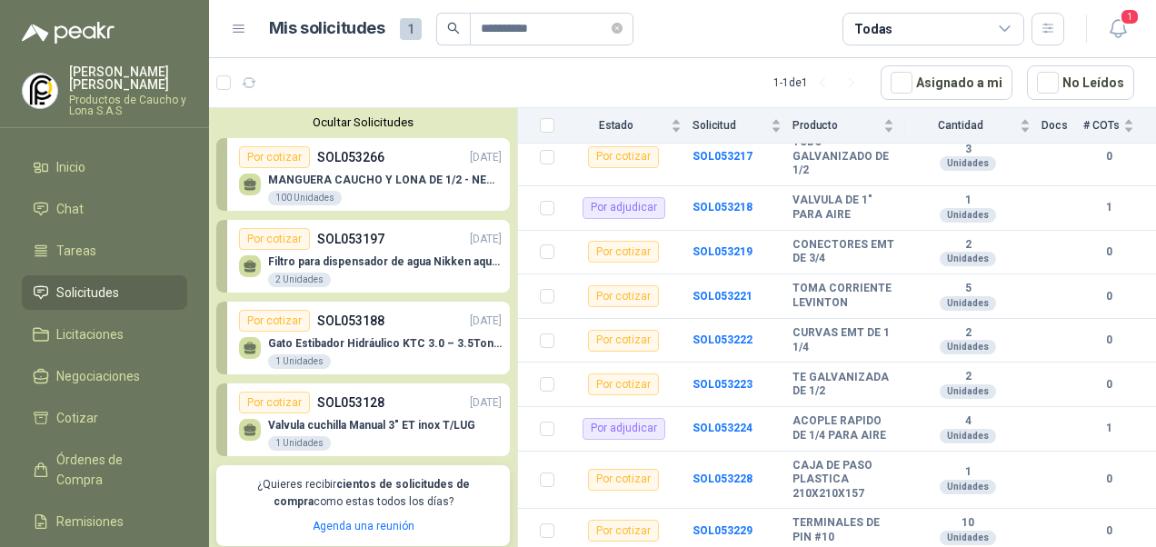
click at [380, 170] on div "MANGUERA CAUCHO Y LONA DE 1/2 - NEGRA 100 Unidades" at bounding box center [370, 187] width 263 height 38
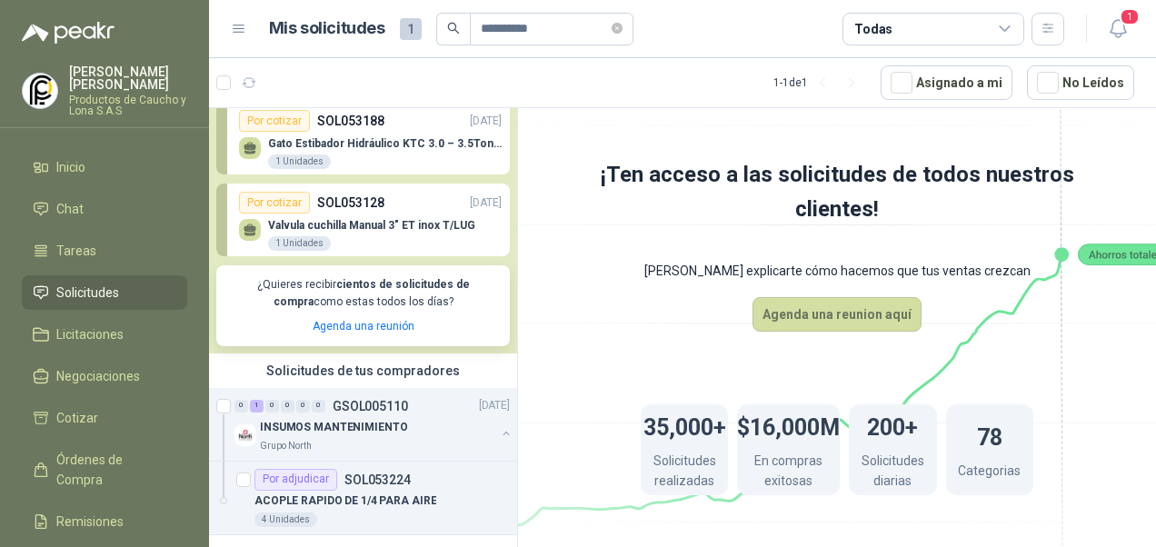
scroll to position [207, 0]
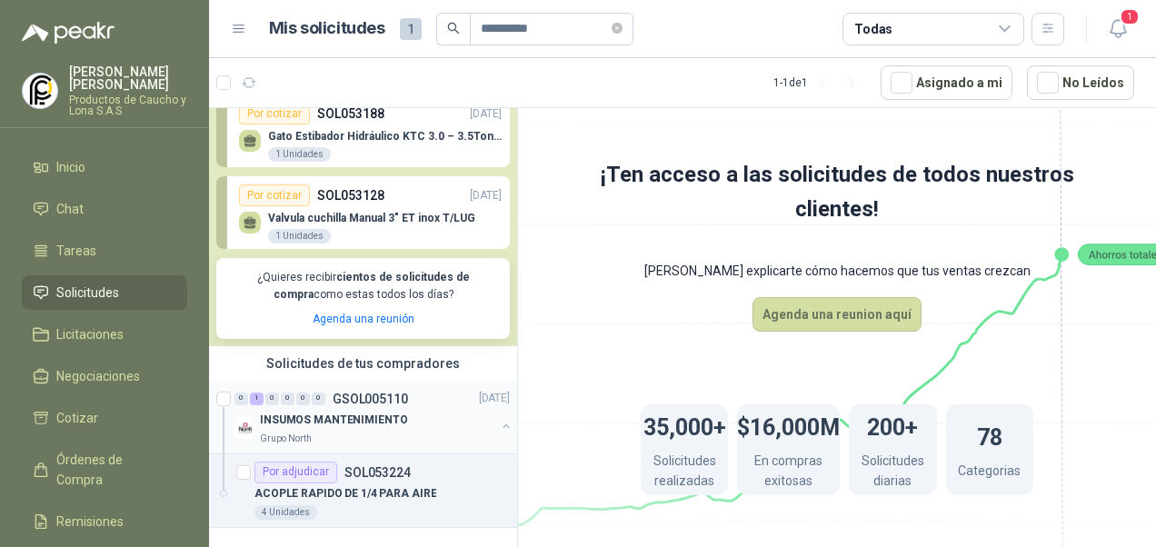
click at [499, 425] on button "button" at bounding box center [506, 426] width 15 height 15
